Goal: Task Accomplishment & Management: Manage account settings

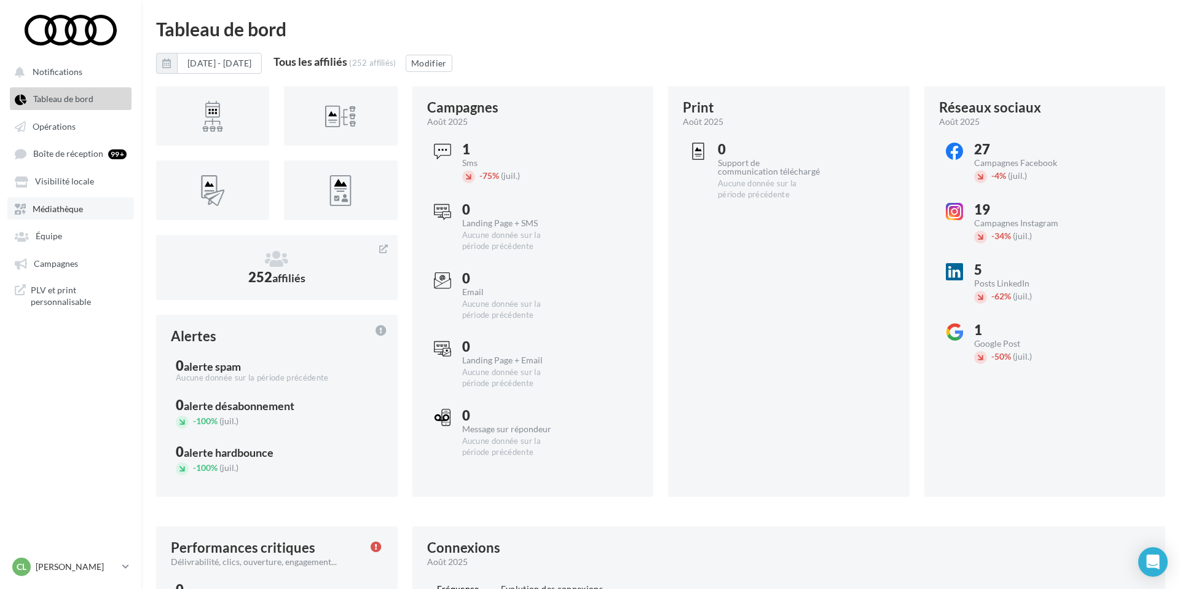
click at [82, 214] on span "Médiathèque" at bounding box center [58, 208] width 50 height 10
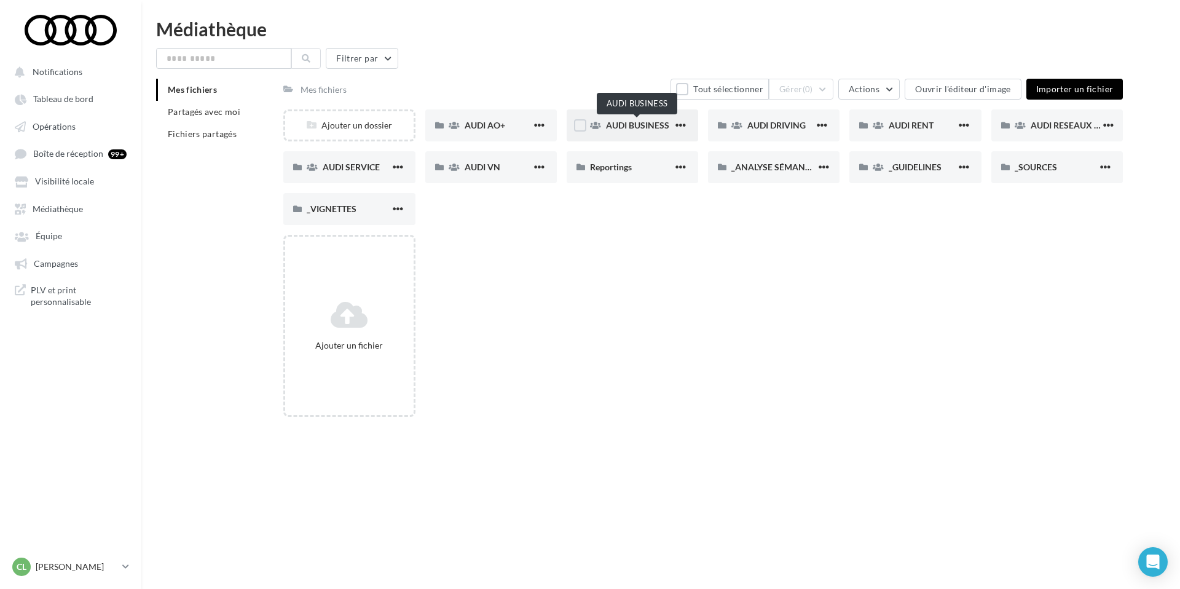
click at [619, 128] on span "AUDI BUSINESS" at bounding box center [637, 125] width 63 height 10
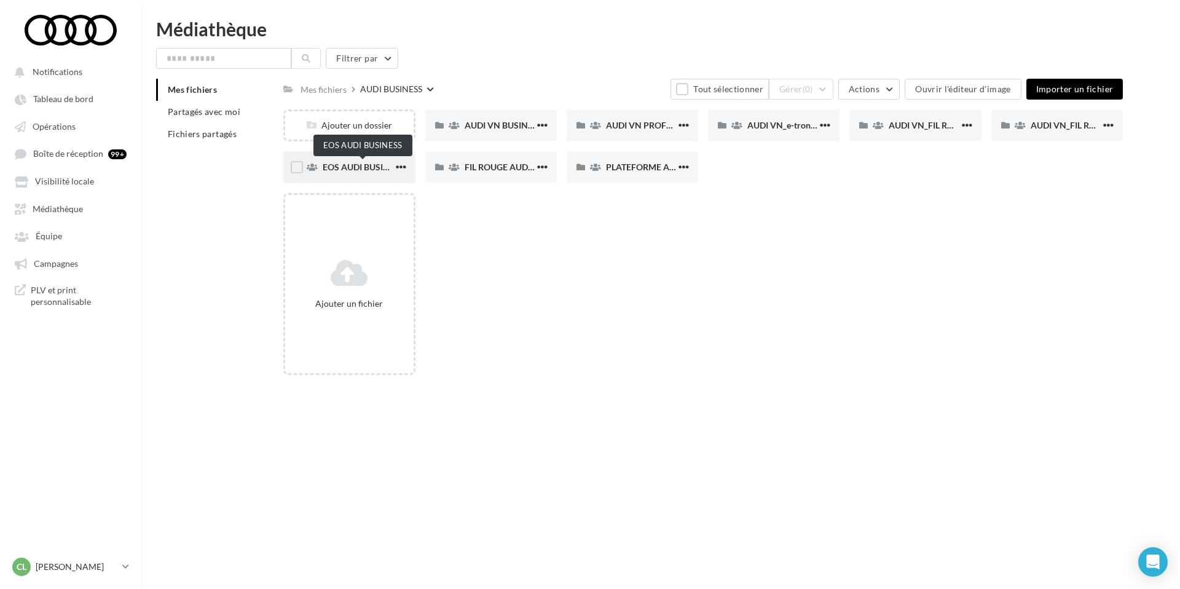
click at [366, 164] on span "EOS AUDI BUSINESS" at bounding box center [364, 167] width 82 height 10
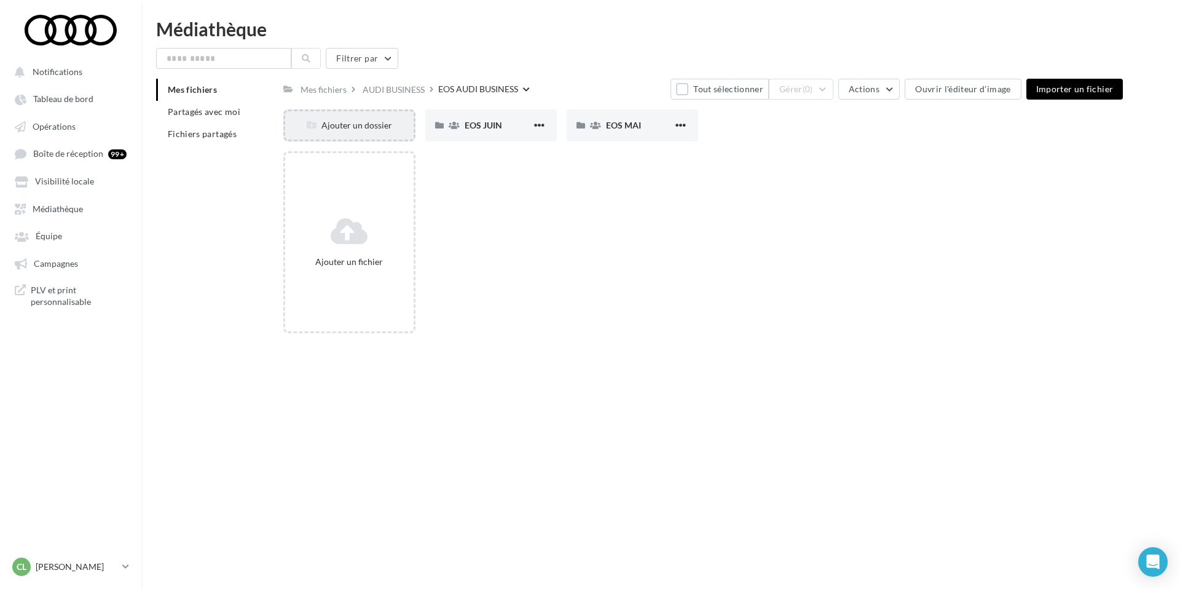
click at [351, 120] on div "Ajouter un dossier" at bounding box center [349, 125] width 128 height 12
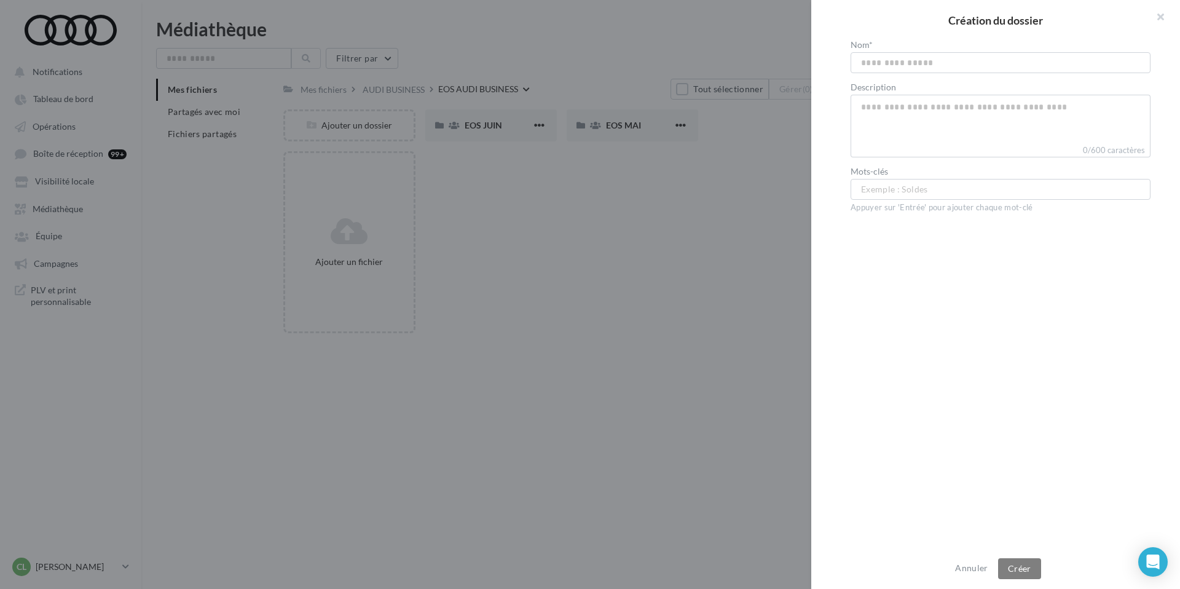
click at [896, 68] on input "text" at bounding box center [1000, 62] width 300 height 21
type input "********"
click at [1021, 565] on button "Créer" at bounding box center [1019, 568] width 43 height 21
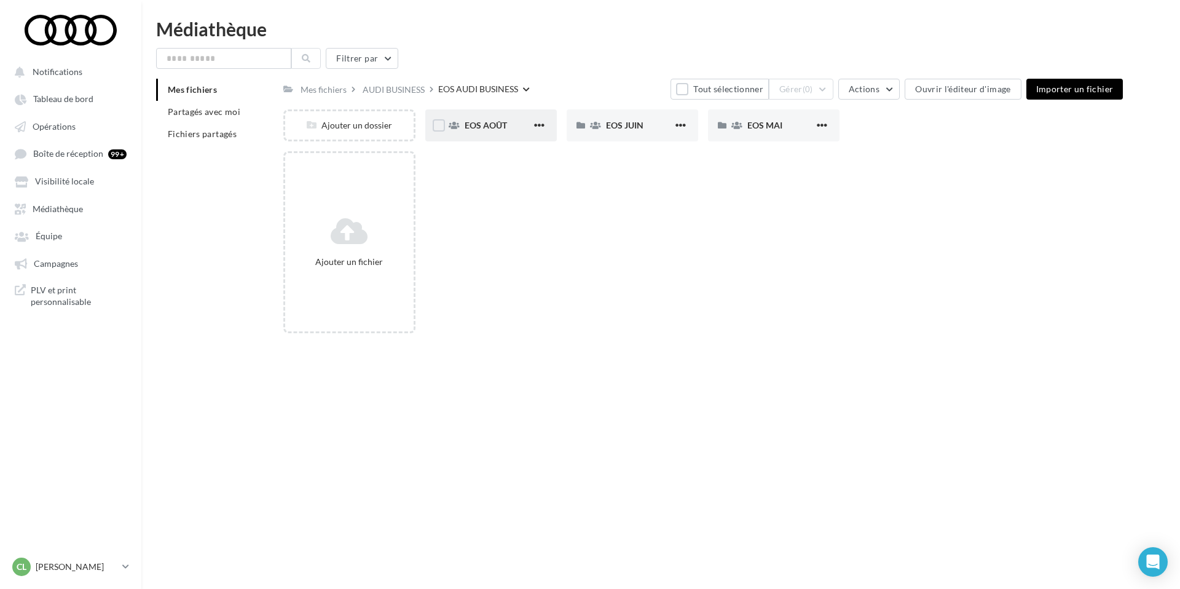
click at [504, 132] on div "EOS AOÛT" at bounding box center [490, 125] width 131 height 32
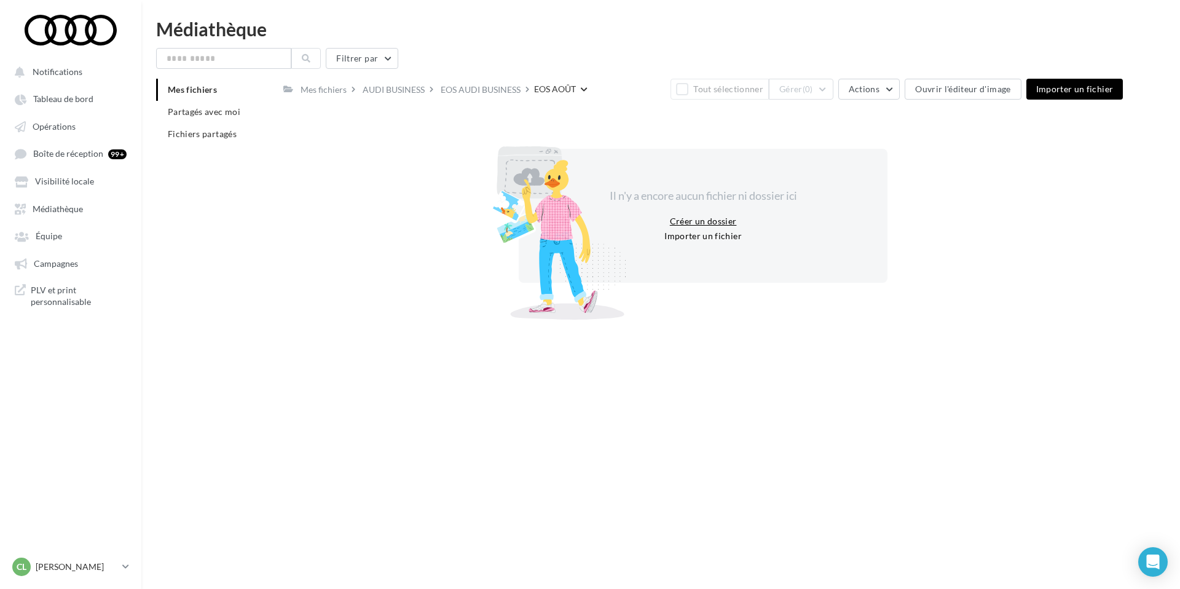
click at [720, 214] on button "Créer un dossier" at bounding box center [703, 221] width 77 height 15
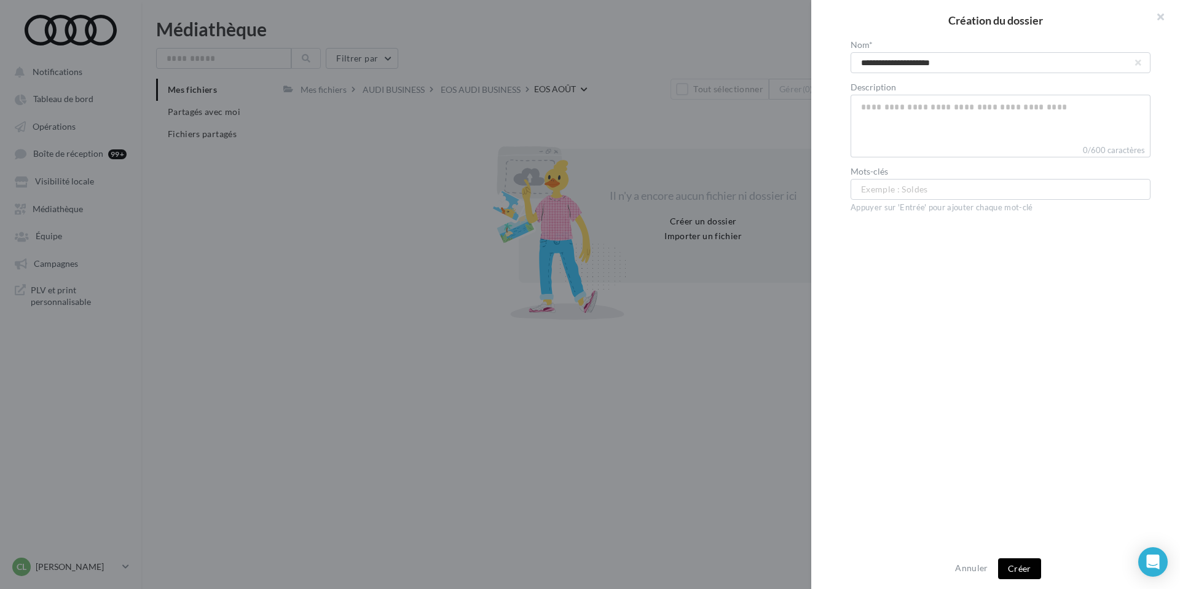
type input "**********"
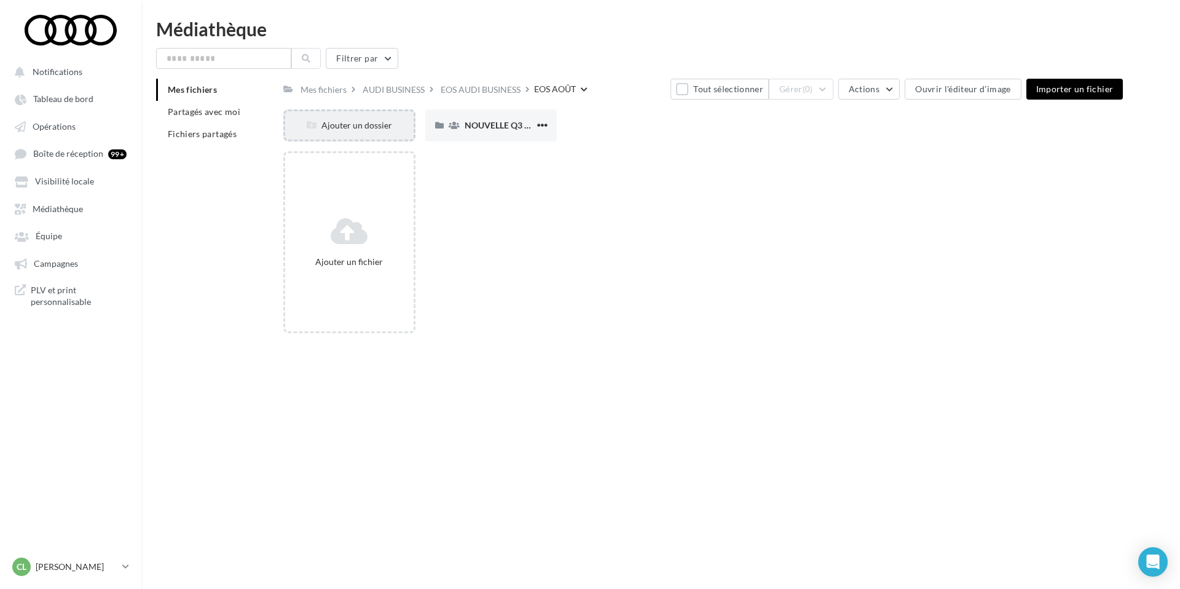
click at [410, 122] on div "Ajouter un dossier" at bounding box center [349, 125] width 128 height 12
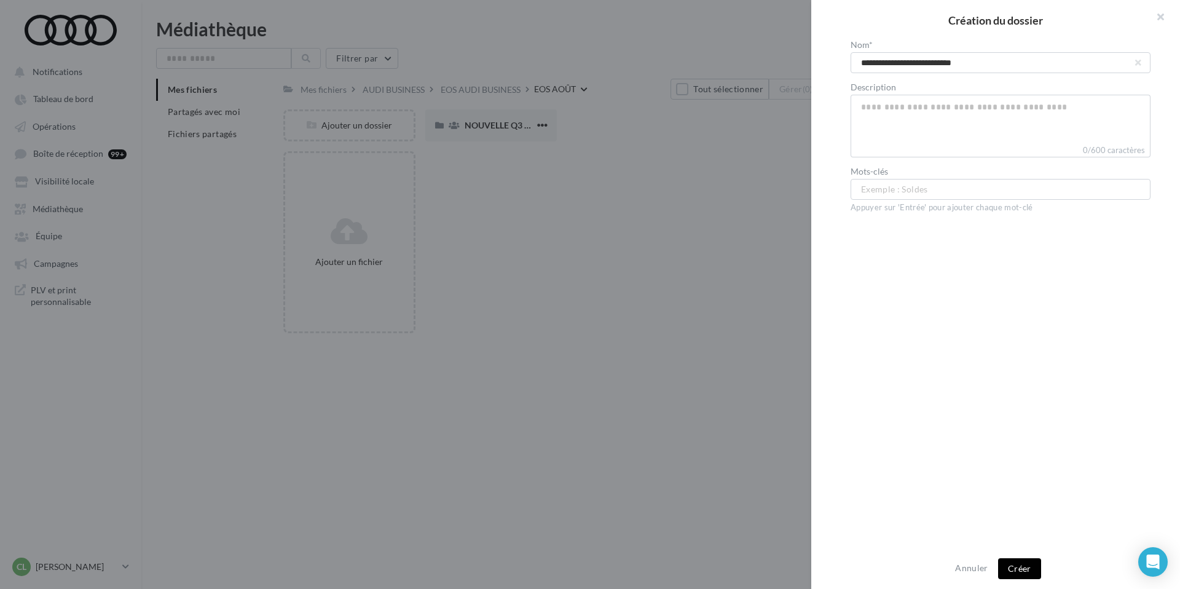
type input "**********"
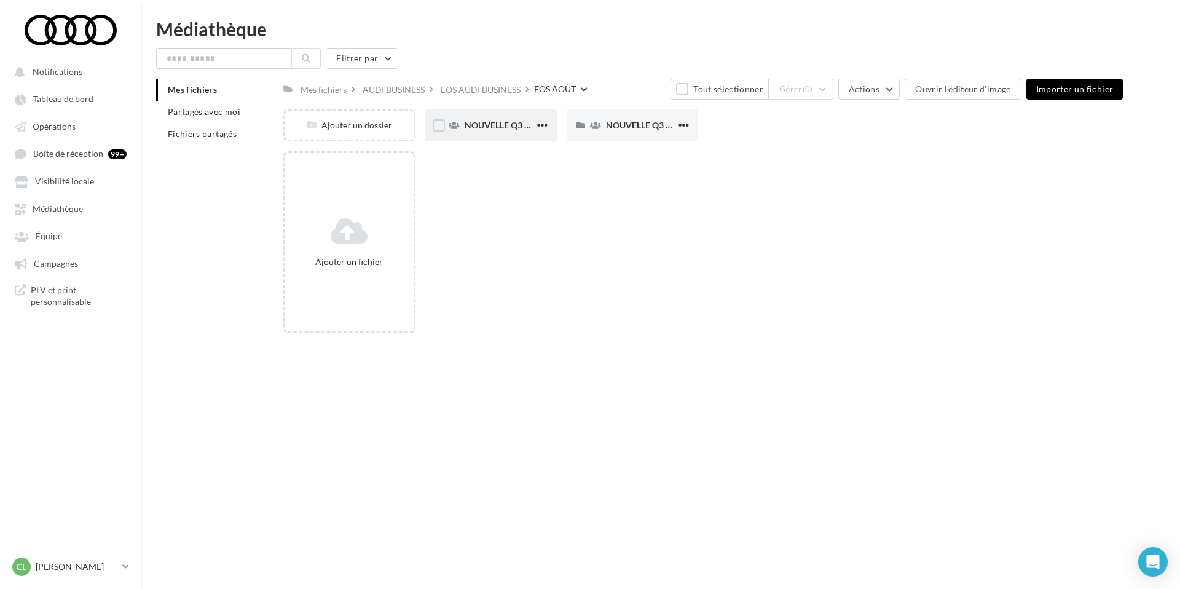
click at [476, 119] on div "NOUVELLE Q3 SPORTBACK" at bounding box center [499, 125] width 70 height 12
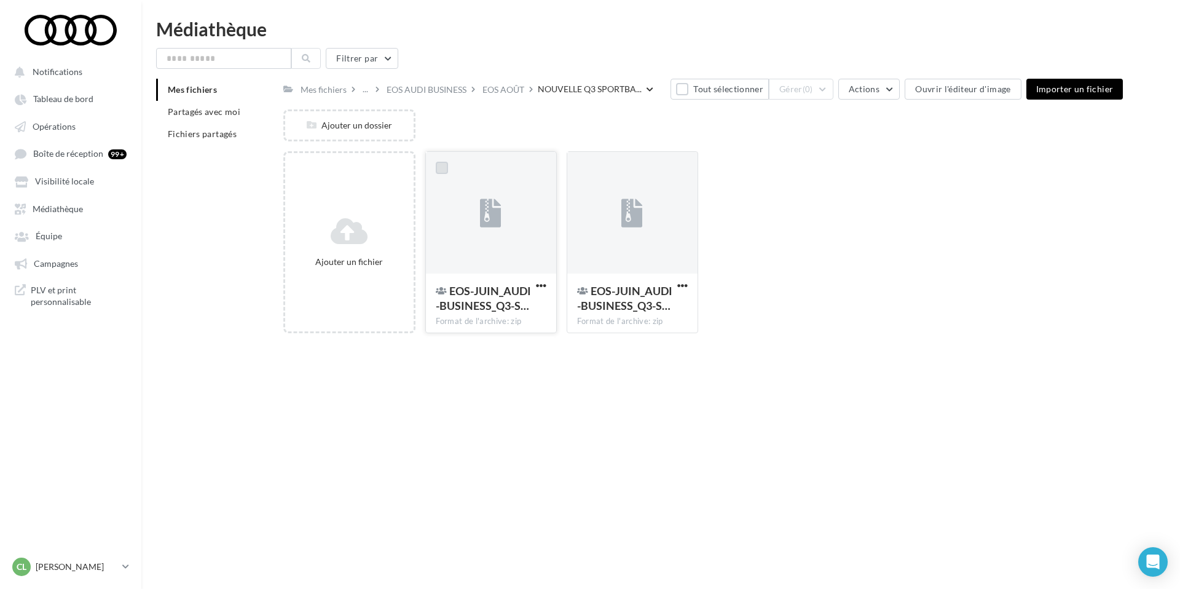
click at [441, 170] on label at bounding box center [442, 168] width 12 height 12
click at [578, 166] on label at bounding box center [583, 168] width 12 height 12
click at [813, 94] on button "Gérer (2)" at bounding box center [801, 89] width 65 height 21
click at [771, 116] on button "Éditer" at bounding box center [771, 118] width 123 height 32
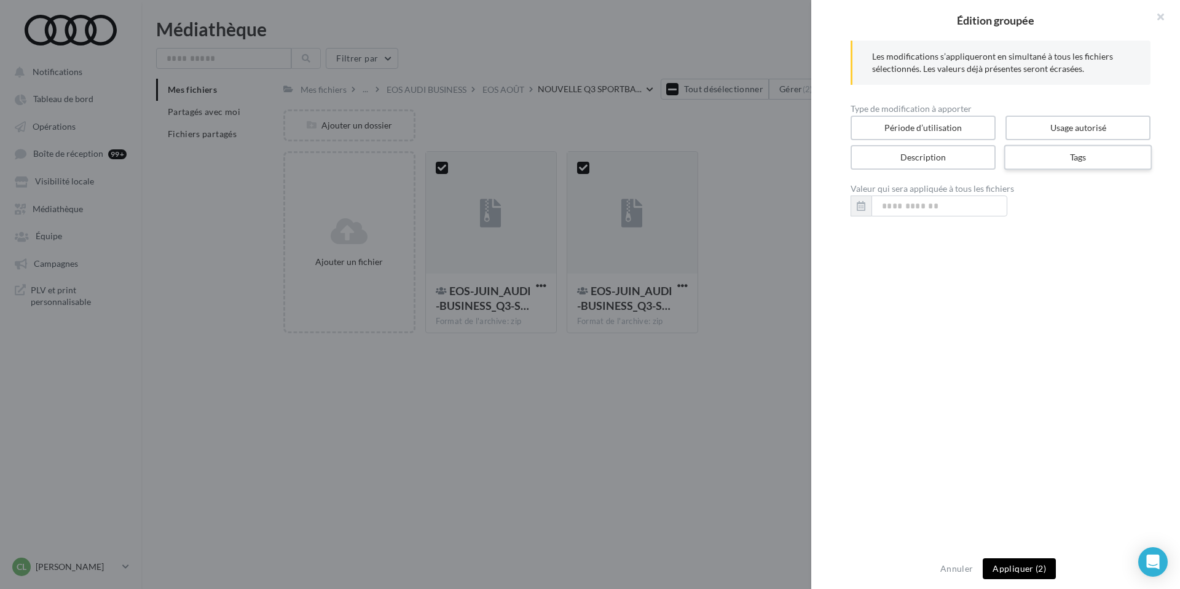
click at [1108, 161] on label "Tags" at bounding box center [1078, 157] width 148 height 25
click at [911, 210] on input "text" at bounding box center [999, 205] width 273 height 12
paste input "**********"
type input "**********"
click at [1011, 571] on button "Appliquer (2)" at bounding box center [1018, 568] width 73 height 21
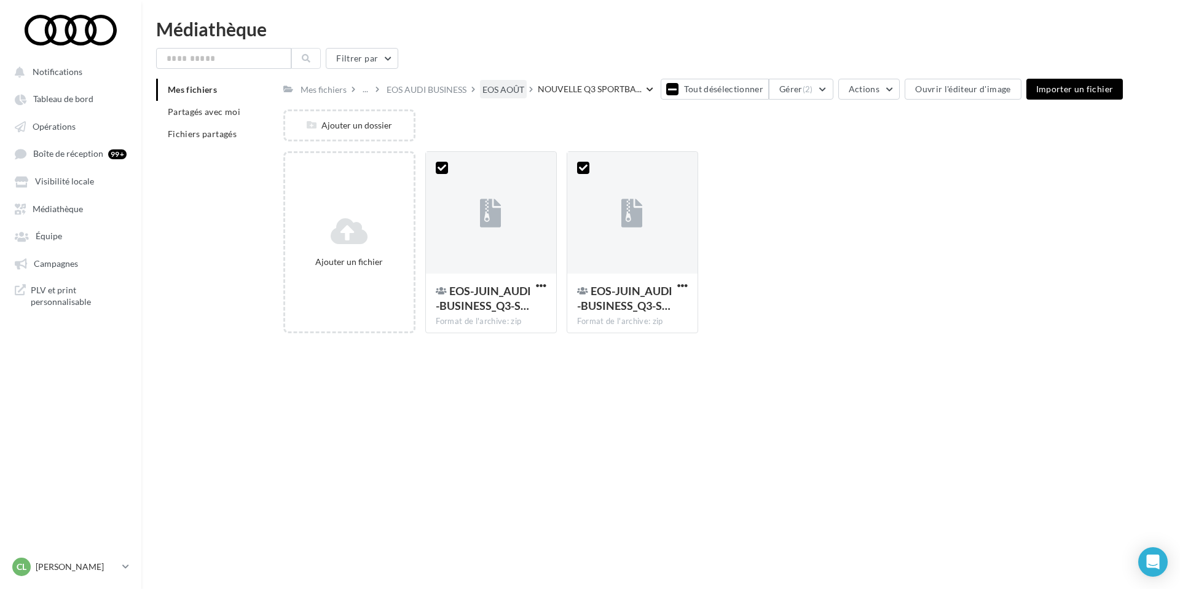
click at [502, 87] on div "EOS AOÛT" at bounding box center [503, 90] width 42 height 12
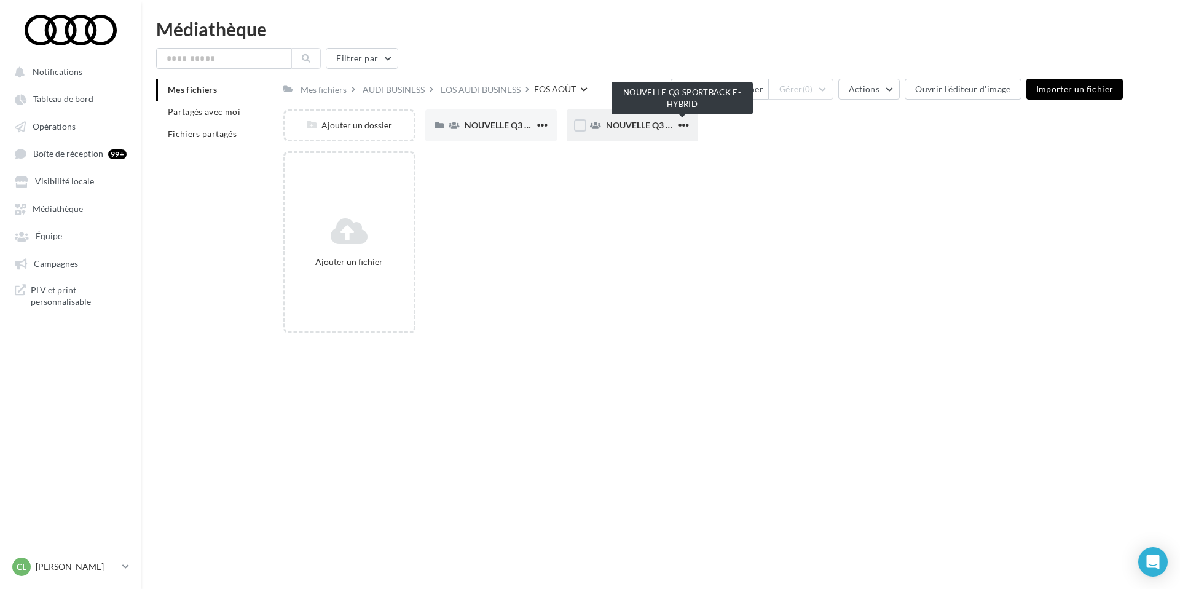
click at [625, 125] on span "NOUVELLE Q3 SPORTBACK E-HYBRID" at bounding box center [682, 125] width 152 height 10
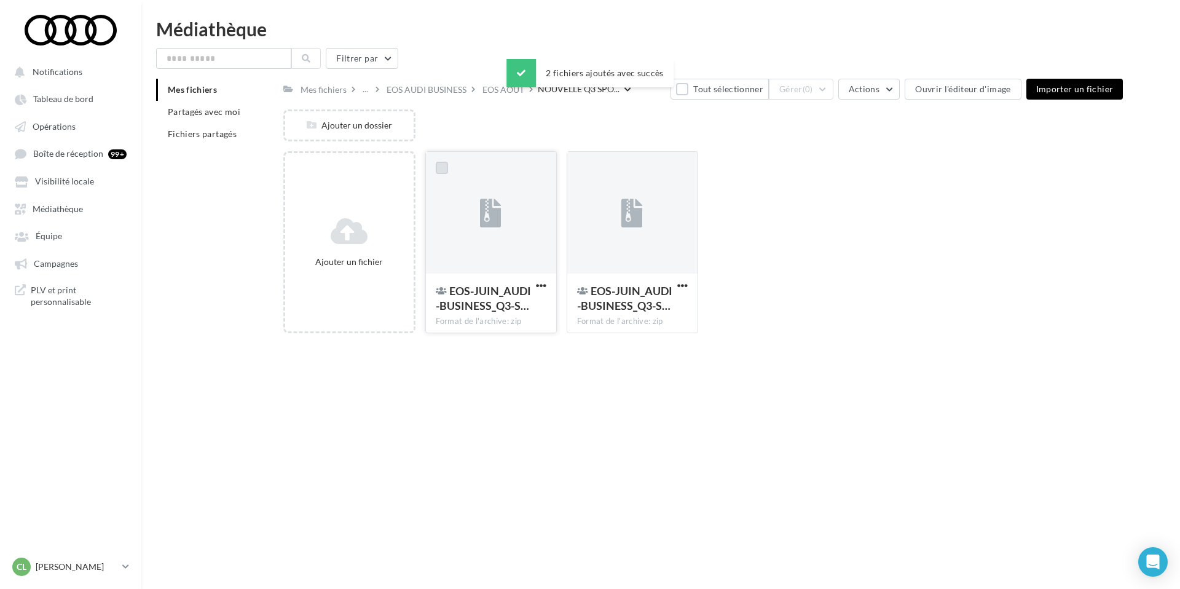
click at [444, 173] on label at bounding box center [442, 168] width 12 height 12
click at [576, 166] on div at bounding box center [583, 168] width 32 height 32
click at [588, 167] on label at bounding box center [583, 168] width 12 height 12
click at [823, 91] on button "Gérer (2)" at bounding box center [801, 89] width 65 height 21
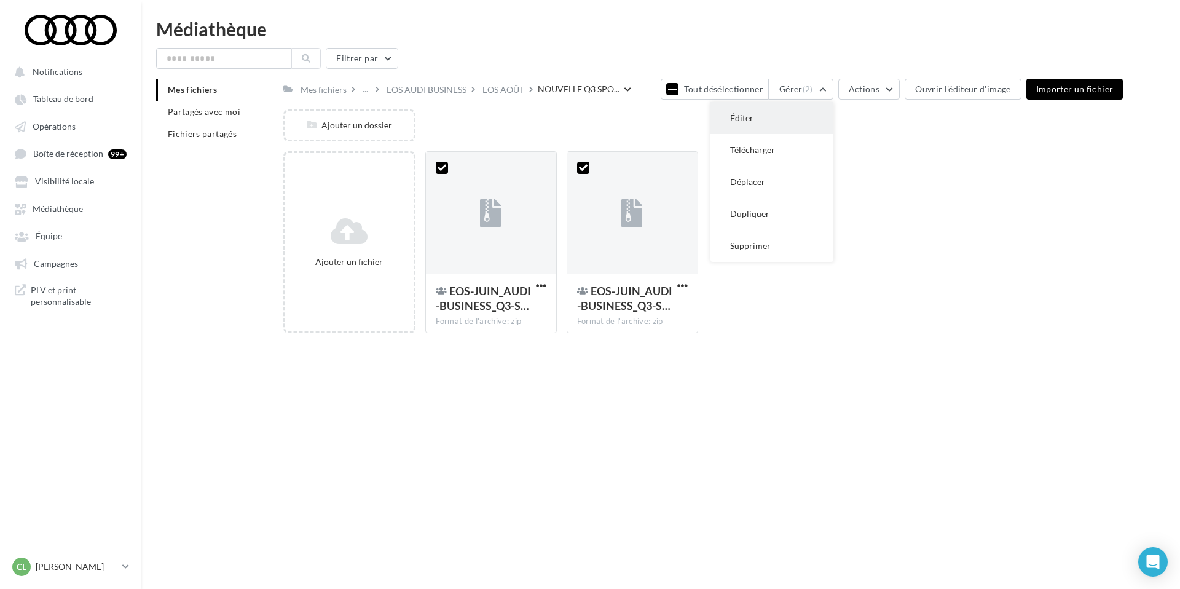
click at [780, 121] on button "Éditer" at bounding box center [771, 118] width 123 height 32
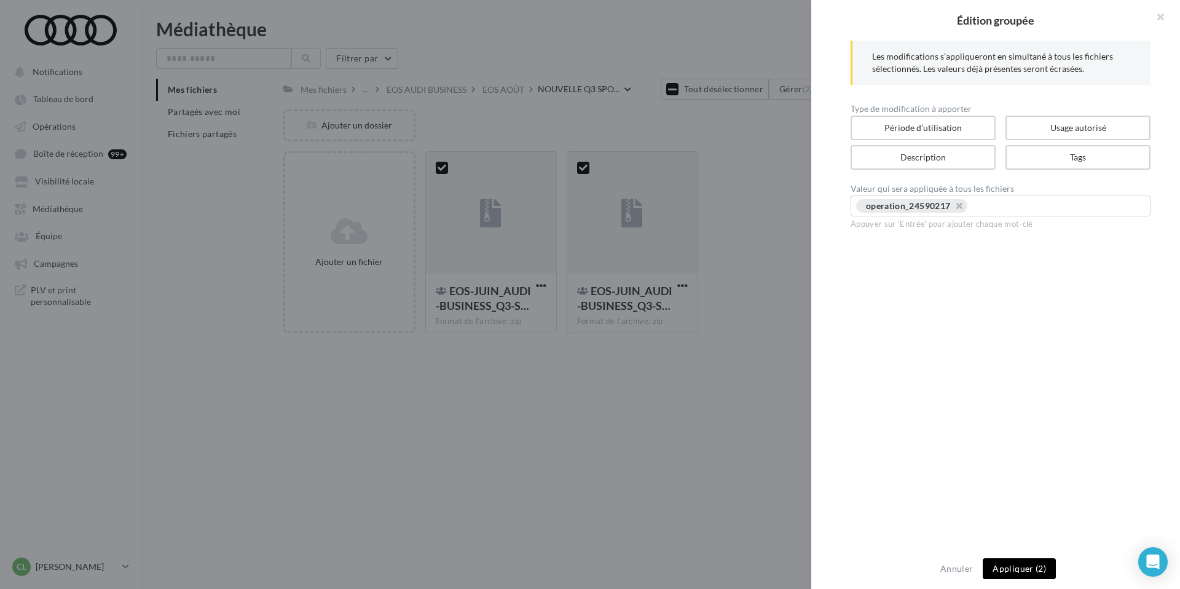
click at [1022, 576] on button "Appliquer (2)" at bounding box center [1018, 568] width 73 height 21
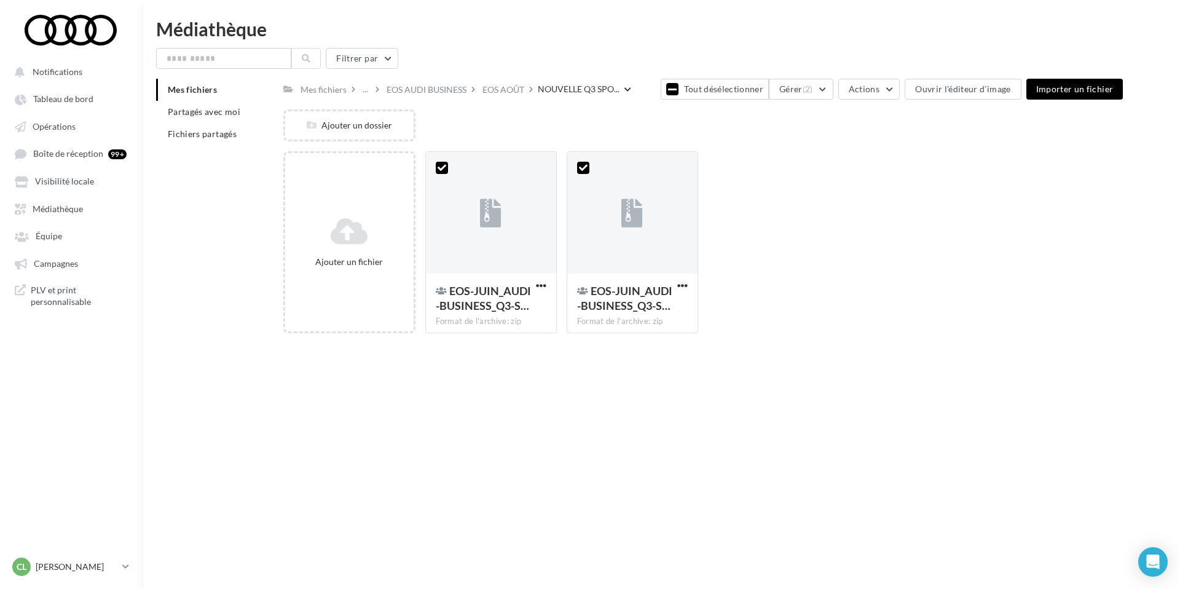
click at [949, 324] on div "Ajouter un fichier EOS-JUIN_AUDI-BUSINESS_Q3-S… Format de l'archive: zip 2 EOS-…" at bounding box center [707, 247] width 849 height 192
click at [982, 25] on div "Médiathèque" at bounding box center [660, 29] width 1009 height 18
